Goal: Information Seeking & Learning: Find specific fact

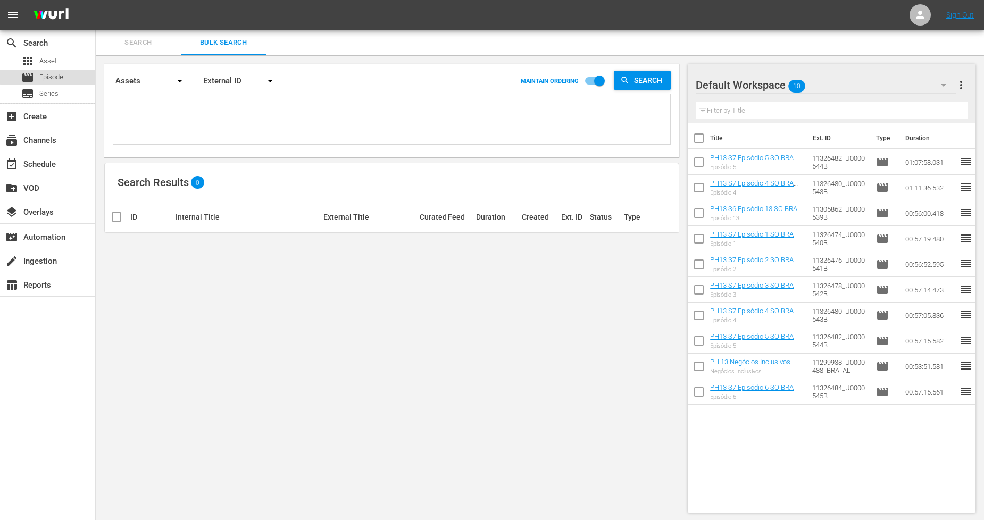
click at [69, 75] on div "movie Episode" at bounding box center [47, 77] width 95 height 15
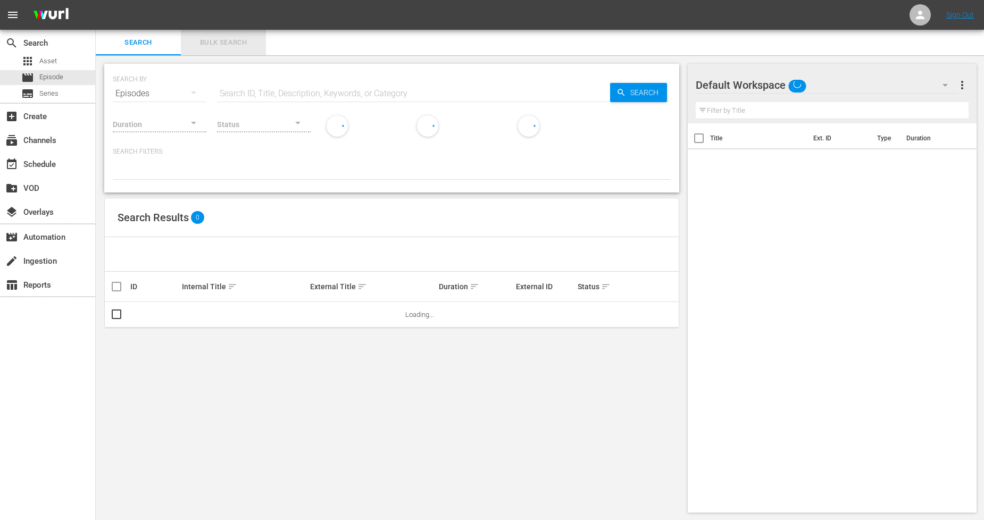
click at [218, 49] on button "Bulk Search" at bounding box center [223, 43] width 85 height 26
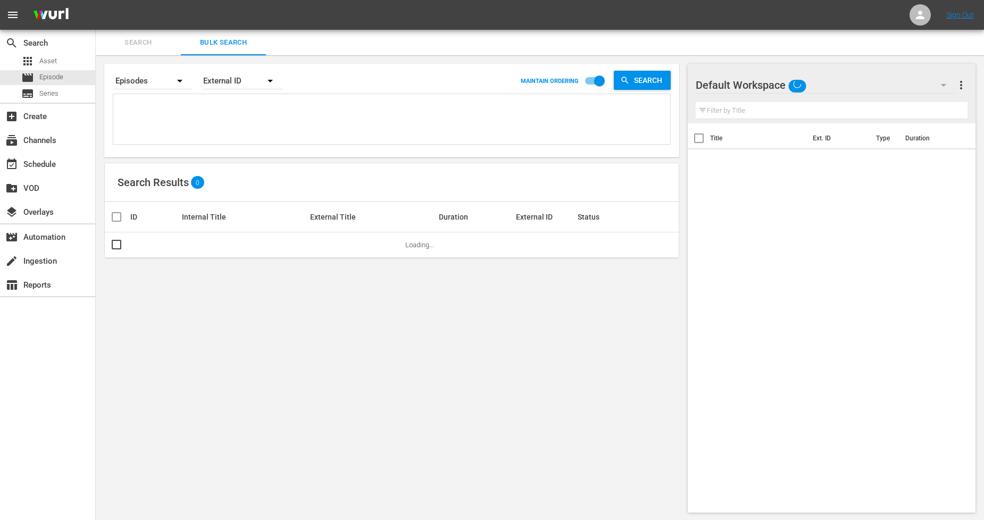
click at [203, 104] on textarea at bounding box center [393, 121] width 554 height 48
paste textarea "U0000550B"
type textarea "U0000550B"
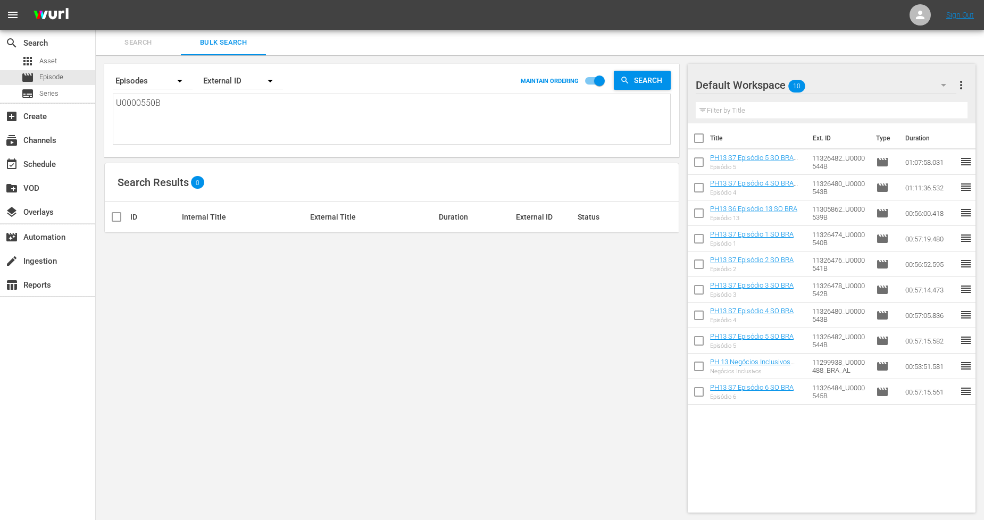
type textarea "U0000550B"
click at [600, 87] on input "checkbox" at bounding box center [599, 83] width 61 height 20
checkbox input "false"
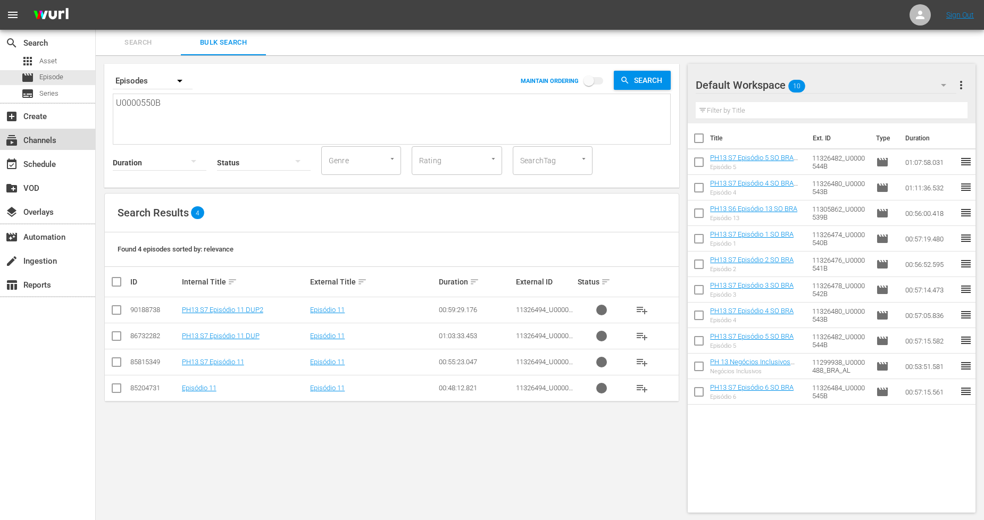
click at [64, 141] on div "subscriptions Channels" at bounding box center [47, 139] width 95 height 21
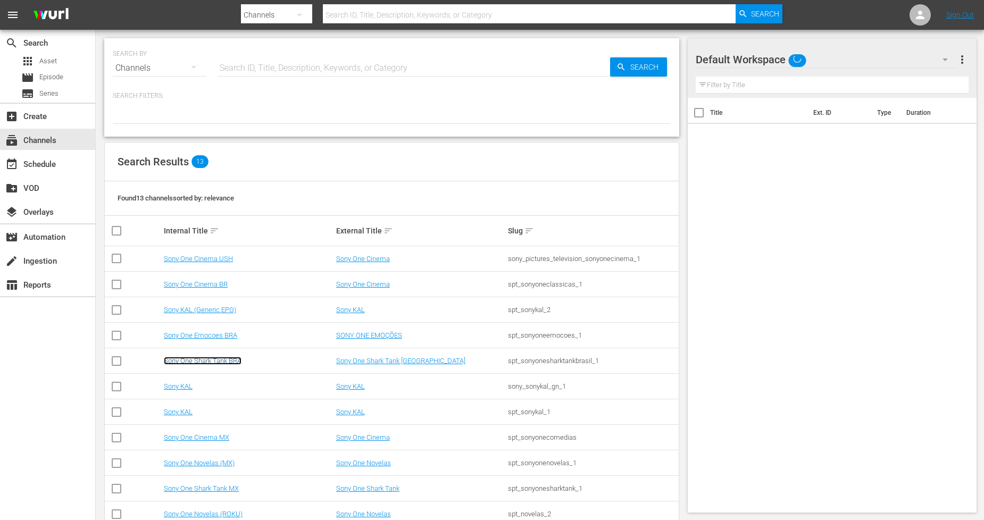
click at [230, 362] on link "Sony One Shark Tank BRA" at bounding box center [203, 361] width 78 height 8
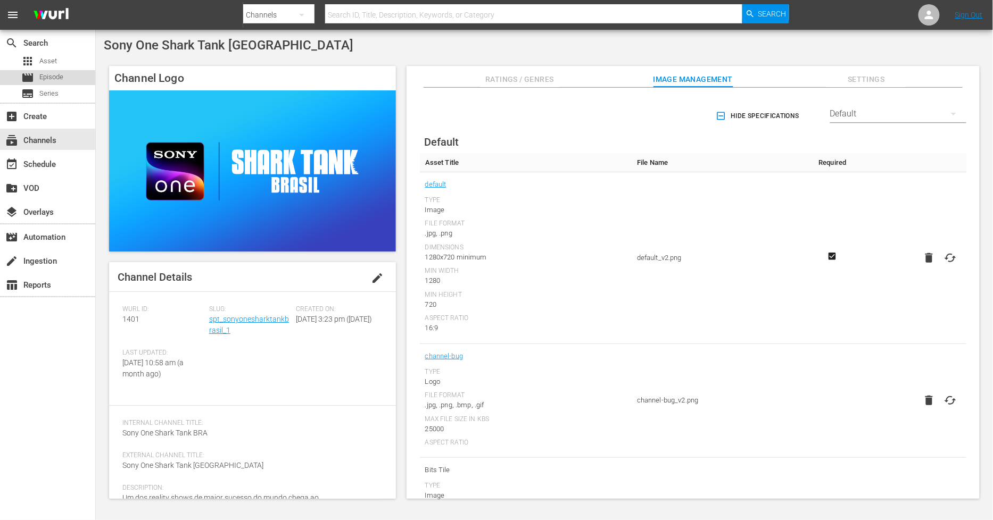
click at [67, 72] on div "movie Episode" at bounding box center [47, 77] width 95 height 15
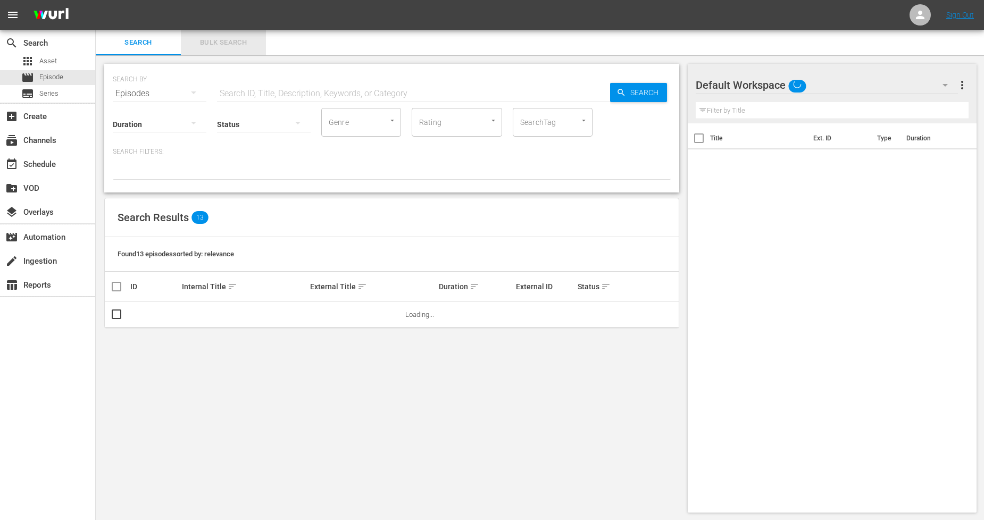
click at [222, 44] on span "Bulk Search" at bounding box center [223, 43] width 72 height 12
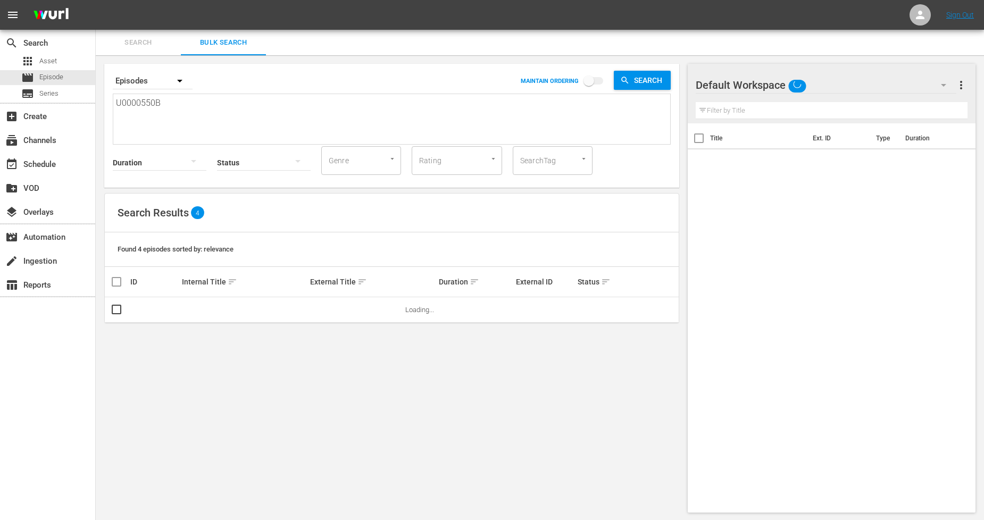
click at [220, 285] on div "Internal Title sort" at bounding box center [245, 282] width 126 height 13
